Goal: Task Accomplishment & Management: Complete application form

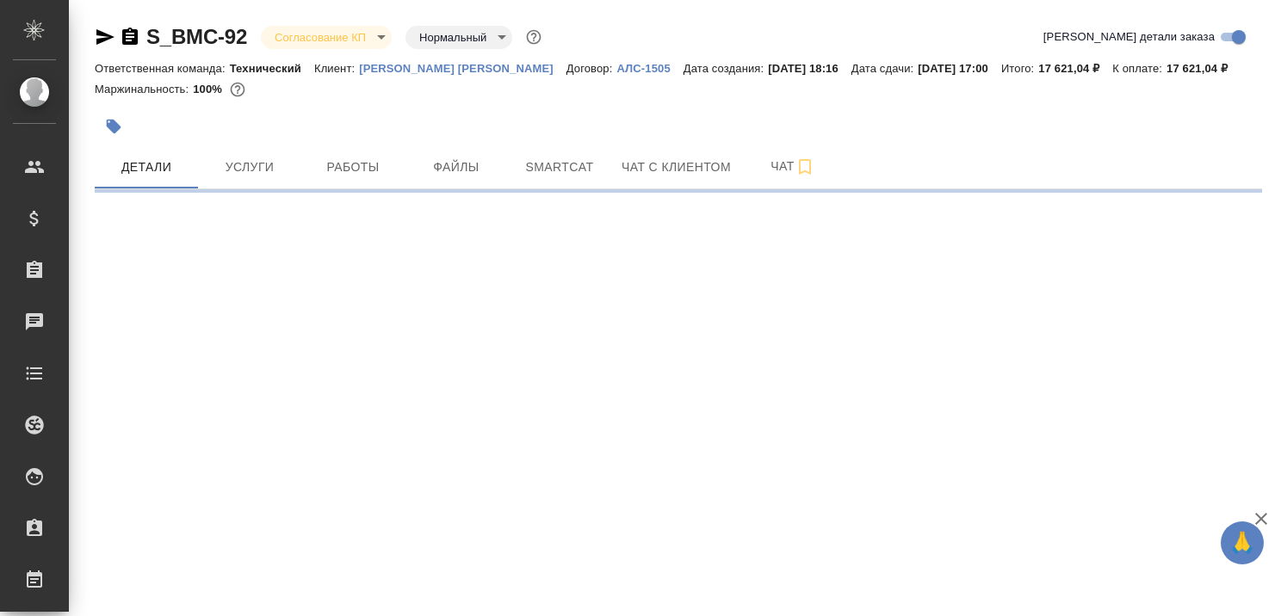
select select "RU"
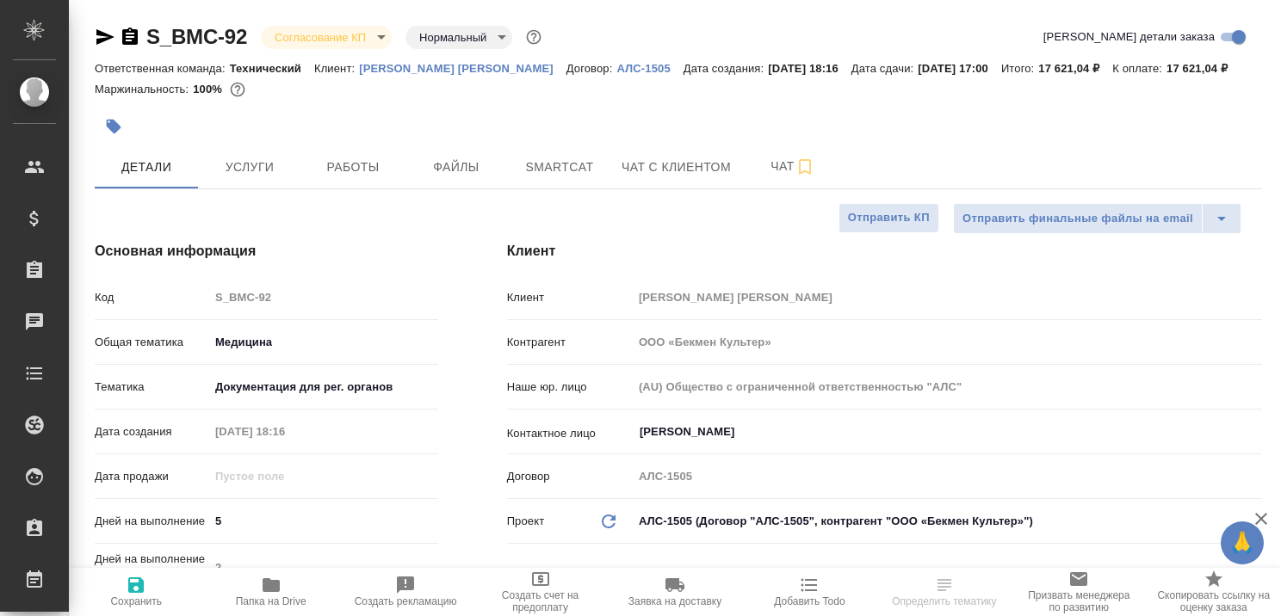
type textarea "x"
type input "[PERSON_NAME]"
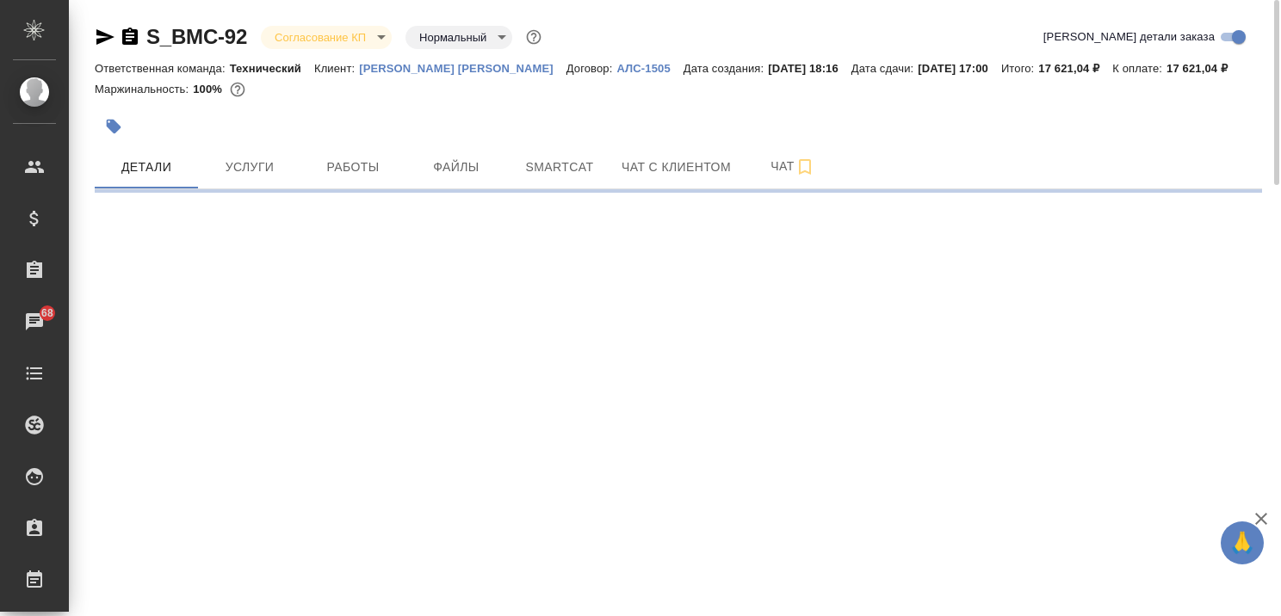
select select "RU"
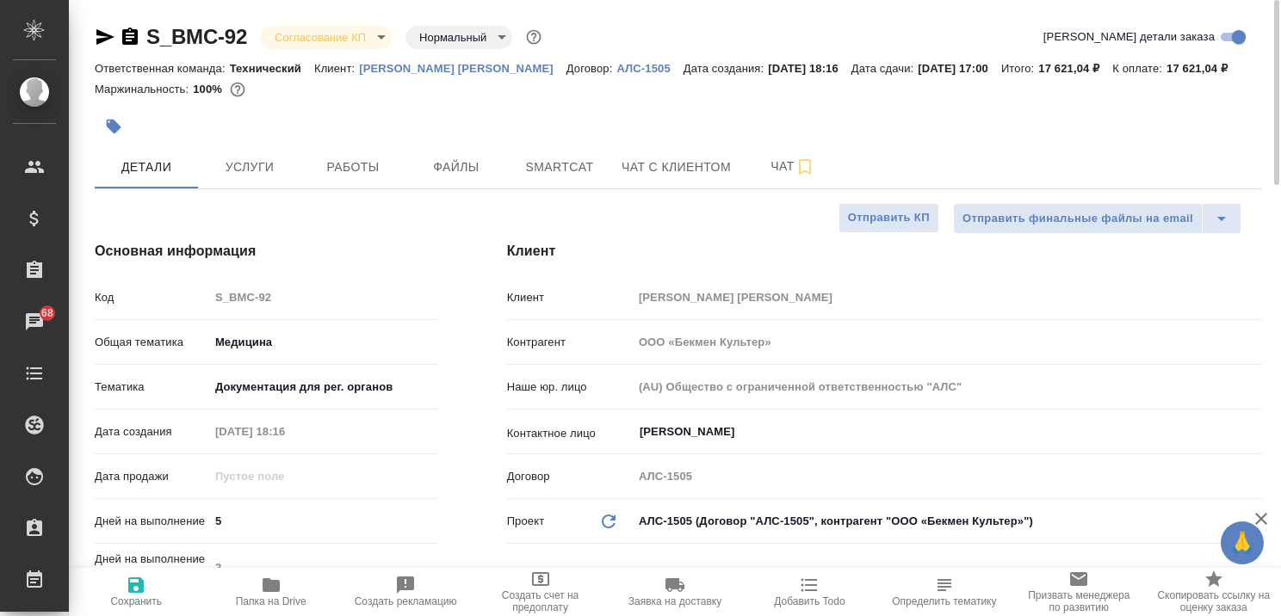
type textarea "x"
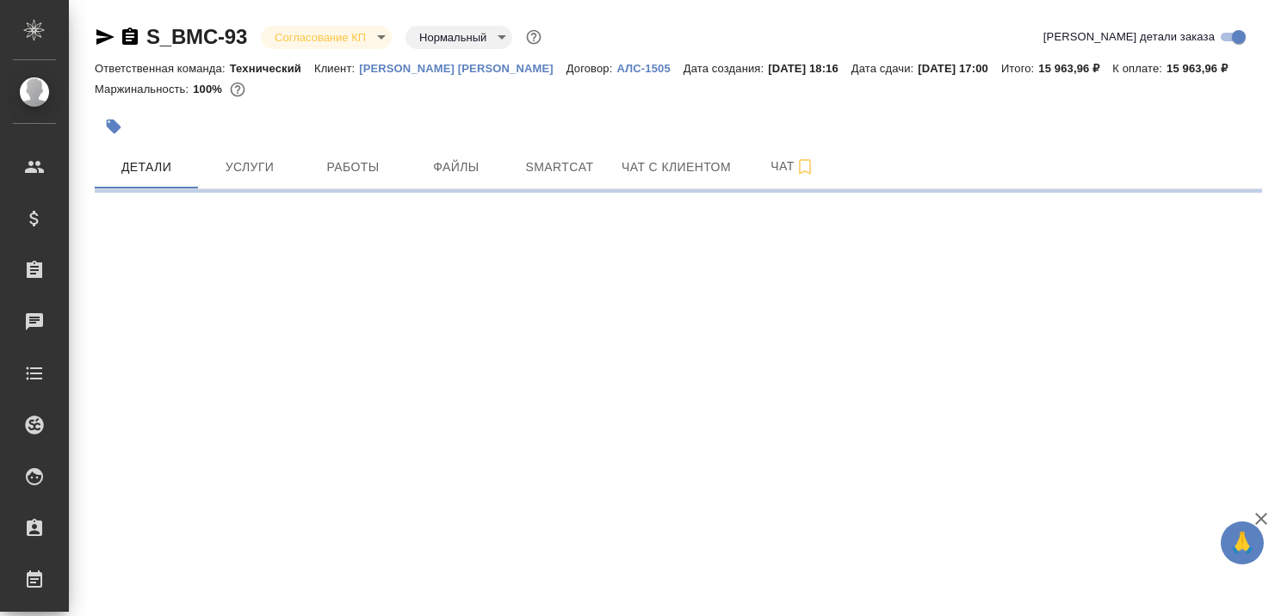
select select "RU"
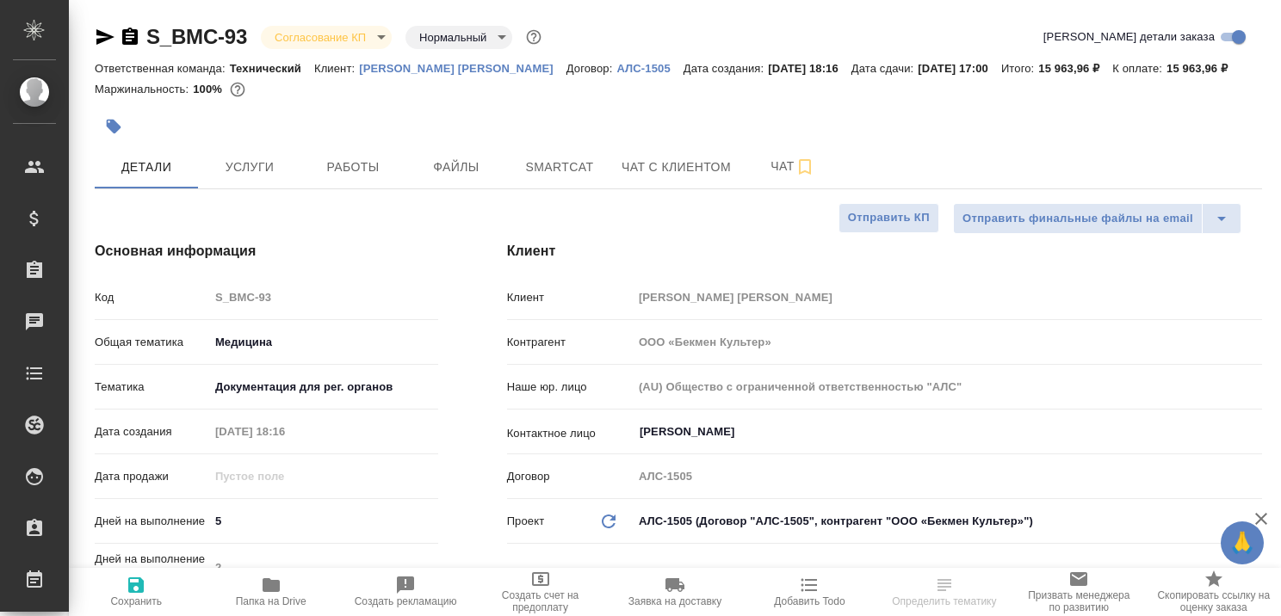
type textarea "x"
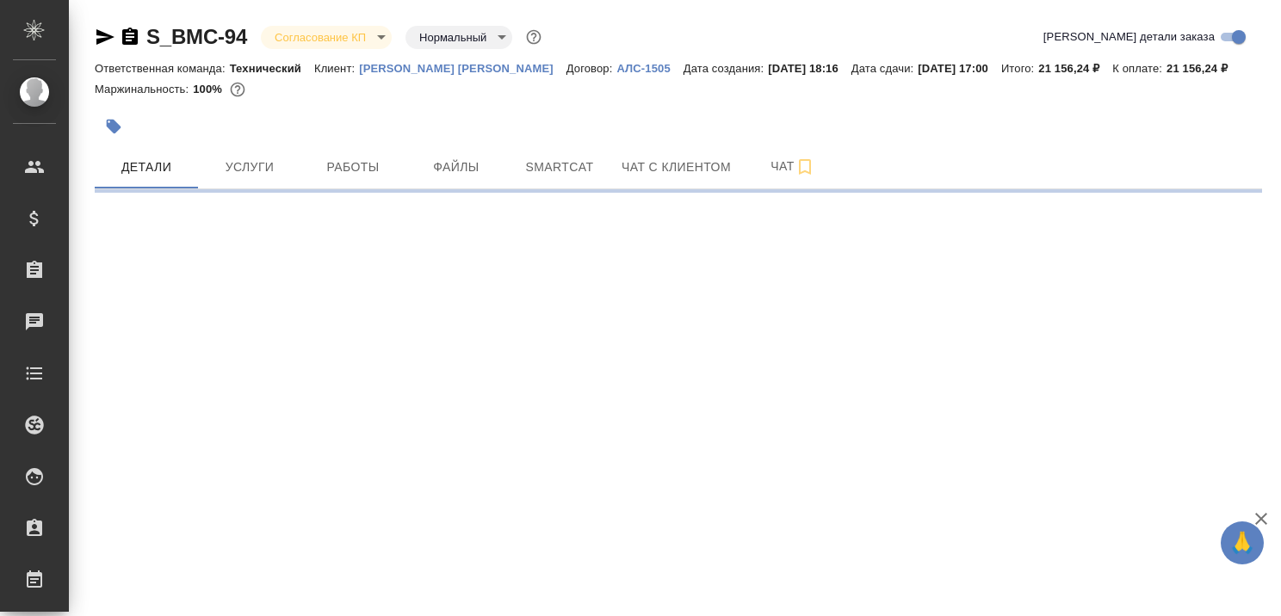
select select "RU"
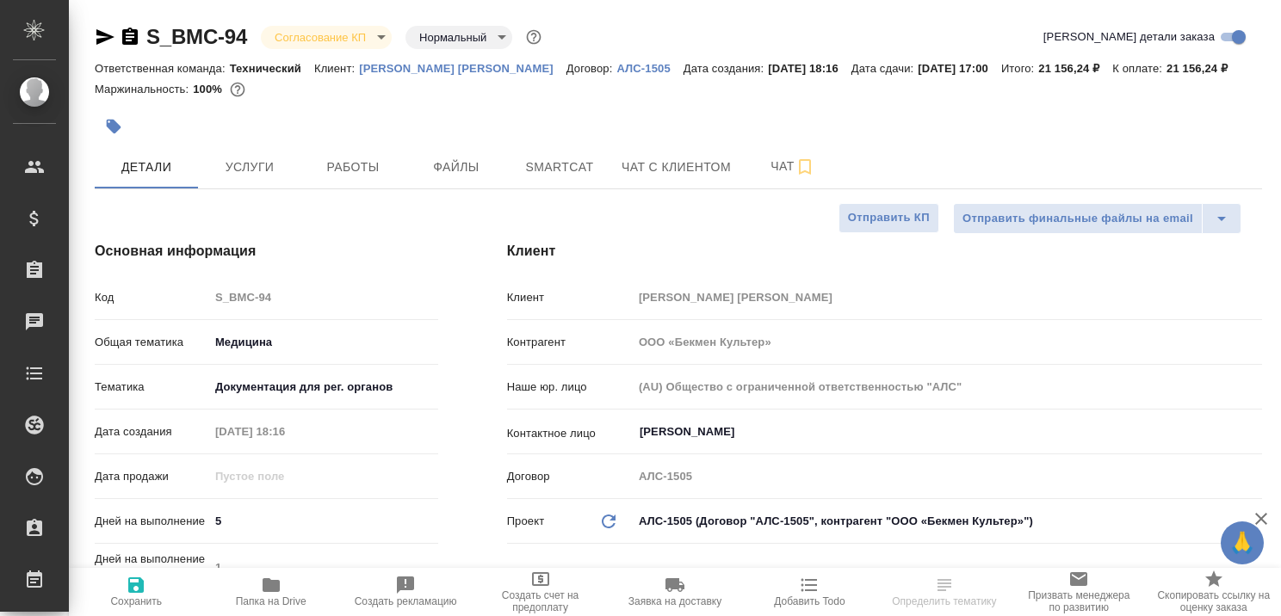
type textarea "x"
